Goal: Ask a question

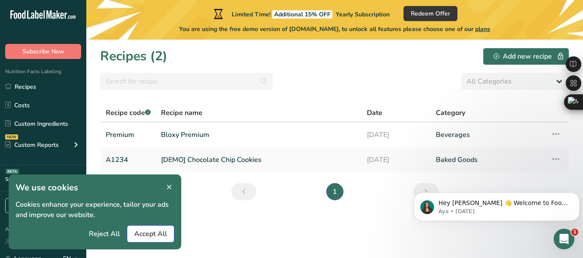
click at [145, 231] on span "Accept All" at bounding box center [150, 234] width 33 height 10
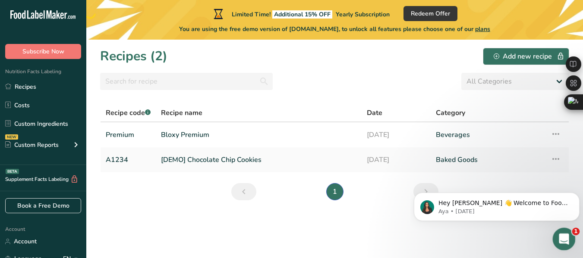
click at [561, 236] on icon "Open Intercom Messenger" at bounding box center [563, 238] width 14 height 14
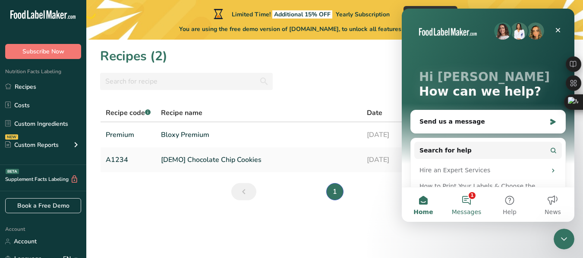
click at [465, 202] on button "1 Messages" at bounding box center [466, 205] width 43 height 35
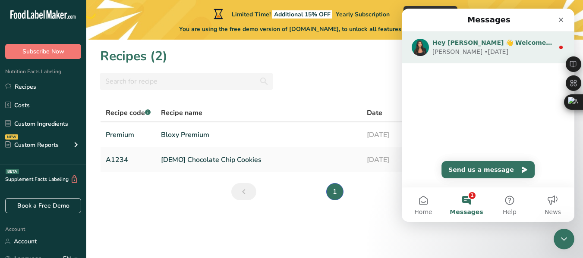
click at [503, 53] on div "Aya • [DATE]" at bounding box center [493, 51] width 122 height 9
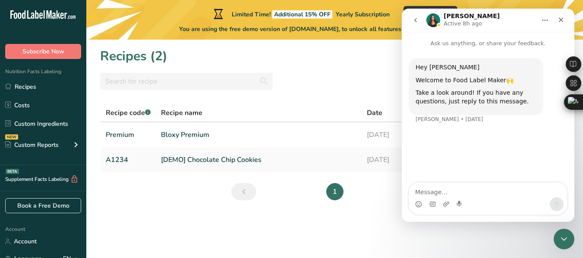
click at [378, 233] on section "Recipes (2) Add new recipe All Categories Baked Goods [GEOGRAPHIC_DATA] Confect…" at bounding box center [334, 149] width 497 height 219
click at [561, 23] on icon "Close" at bounding box center [560, 19] width 7 height 7
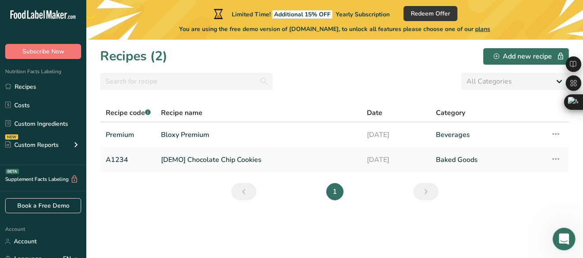
click at [561, 230] on div "Open Intercom Messenger" at bounding box center [562, 238] width 28 height 28
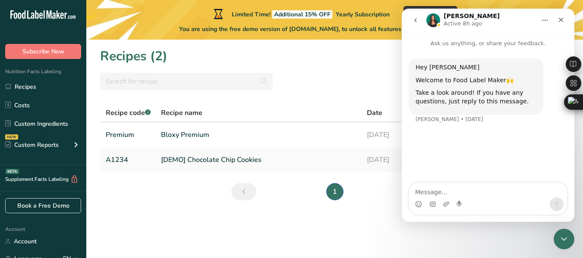
click at [506, 192] on textarea "Message…" at bounding box center [488, 190] width 158 height 15
click at [486, 195] on textarea "so... im i only allowed to mke one" at bounding box center [488, 190] width 158 height 15
click at [520, 191] on textarea "so... im i only allowed to make one" at bounding box center [488, 190] width 158 height 15
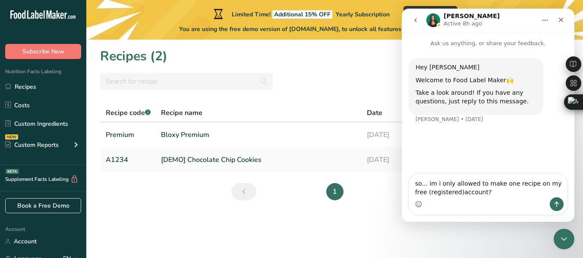
type textarea "so... im i only allowed to make one recipe on my free (registered) account?"
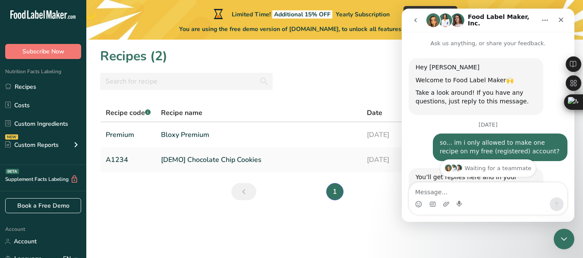
scroll to position [76, 0]
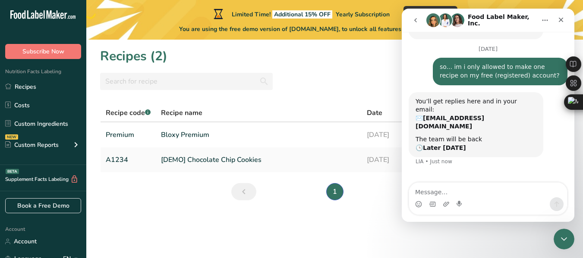
click at [457, 184] on div "Intercom messenger" at bounding box center [458, 187] width 7 height 7
click at [543, 22] on icon "Home" at bounding box center [545, 20] width 7 height 7
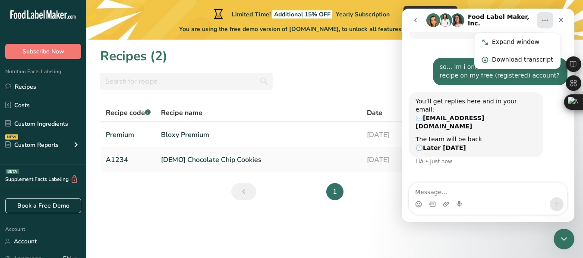
click at [543, 22] on icon "Home" at bounding box center [545, 20] width 7 height 7
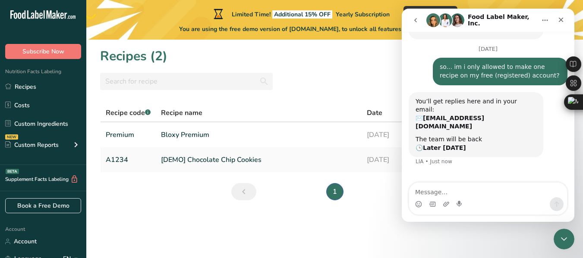
click at [323, 50] on div "Recipes (2) Add new recipe" at bounding box center [334, 56] width 469 height 19
click at [560, 19] on icon "Close" at bounding box center [561, 20] width 5 height 5
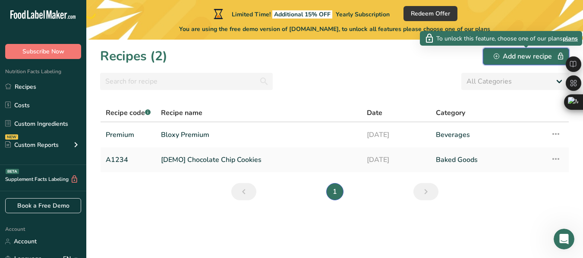
click at [535, 57] on div "Add new recipe" at bounding box center [526, 56] width 65 height 10
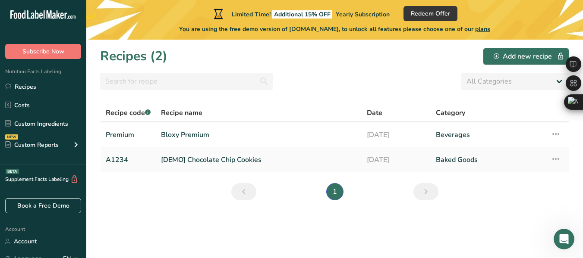
click at [455, 86] on div "All Categories Baked Goods [GEOGRAPHIC_DATA] Confectionery Cooked Meals, Salads…" at bounding box center [334, 81] width 469 height 17
